Goal: Find contact information: Find contact information

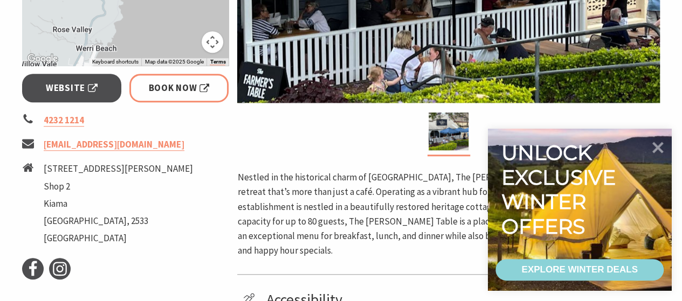
scroll to position [376, 0]
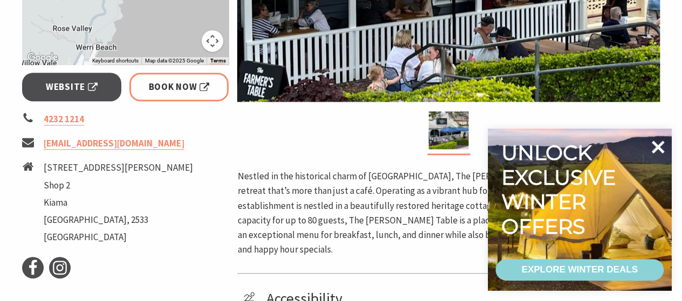
click at [663, 152] on icon at bounding box center [658, 147] width 13 height 13
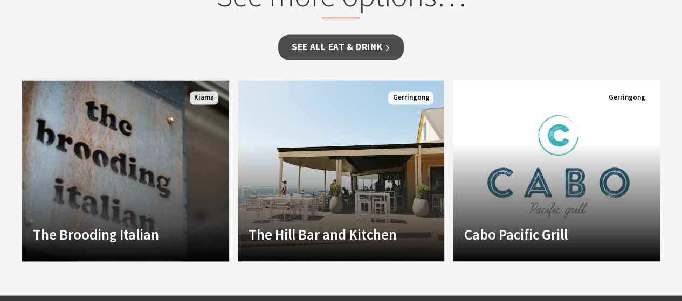
scroll to position [923, 0]
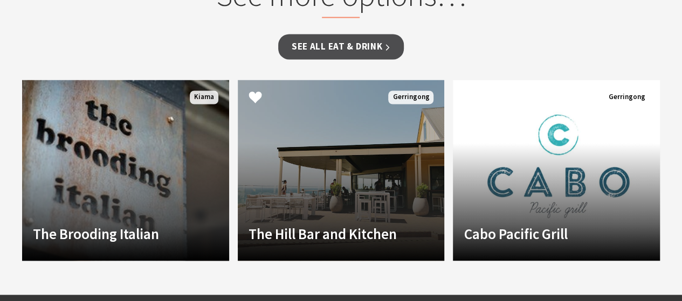
click at [361, 168] on link "The Hill Bar and Kitchen Bar and kitchen located on the South Coast of NSW with…" at bounding box center [341, 170] width 207 height 181
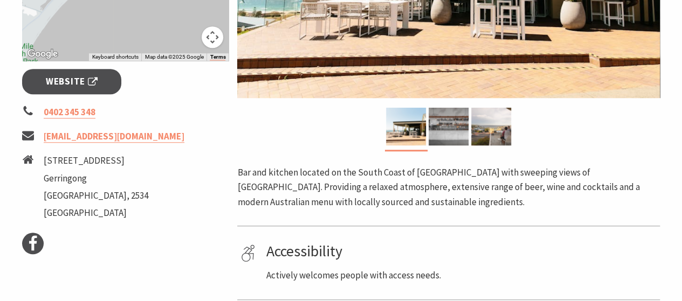
scroll to position [369, 0]
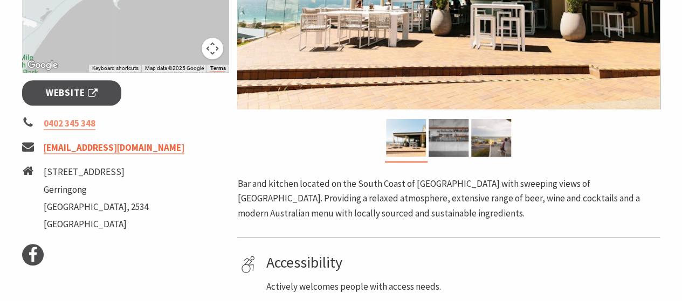
click at [145, 148] on link "[EMAIL_ADDRESS][DOMAIN_NAME]" at bounding box center [114, 148] width 141 height 12
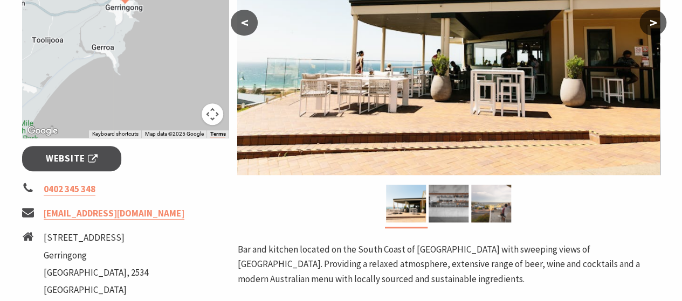
scroll to position [299, 0]
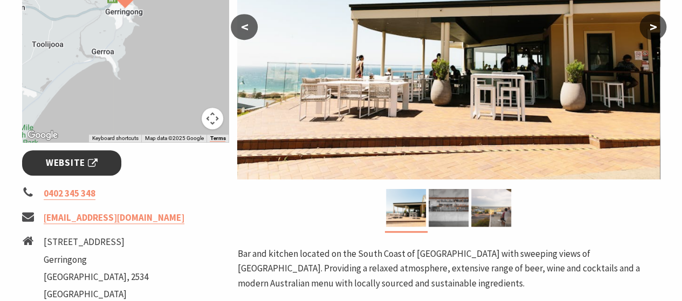
click at [77, 162] on span "Website" at bounding box center [72, 163] width 52 height 15
